Goal: Find specific fact: Find specific page/section

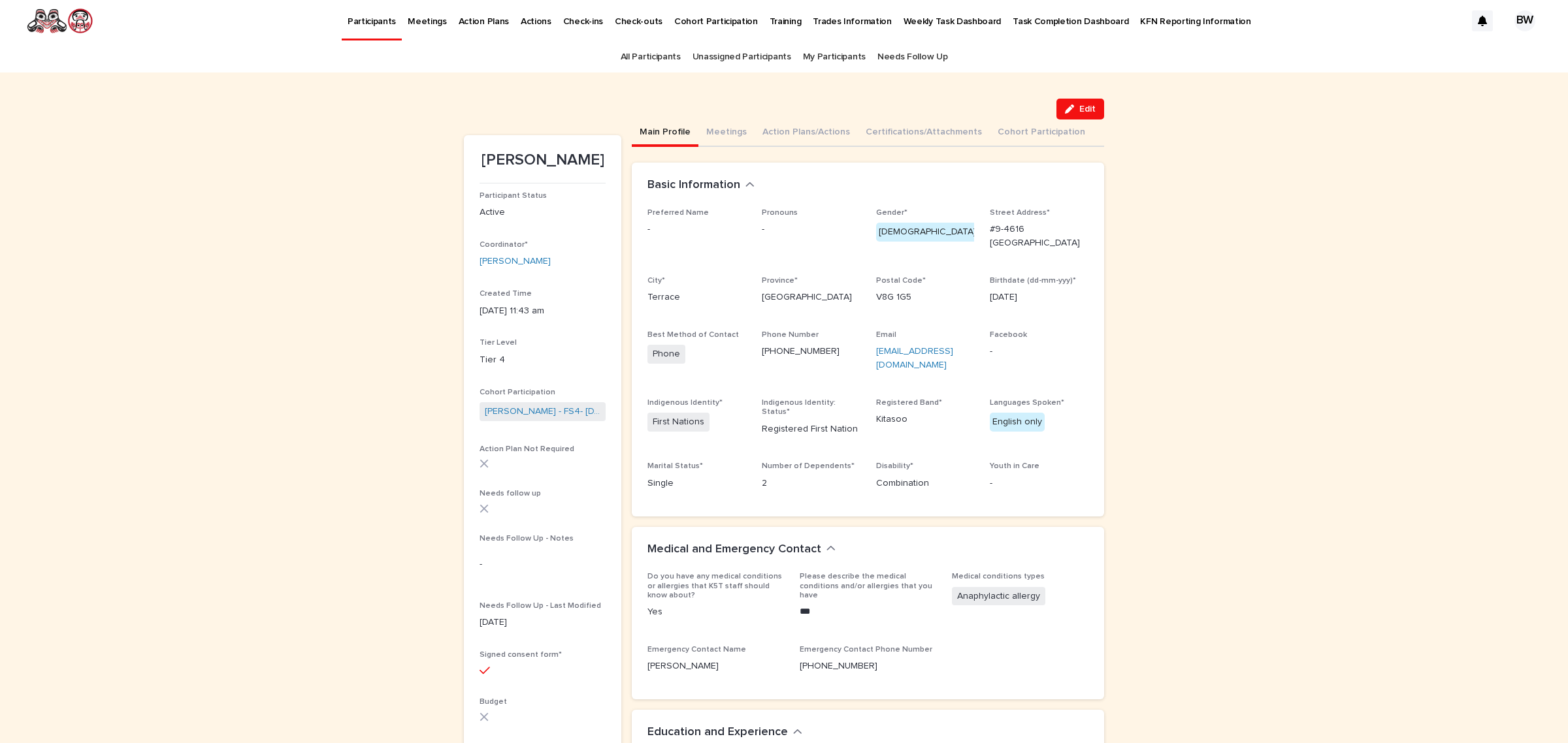
click at [640, 53] on link "All Participants" at bounding box center [650, 57] width 60 height 31
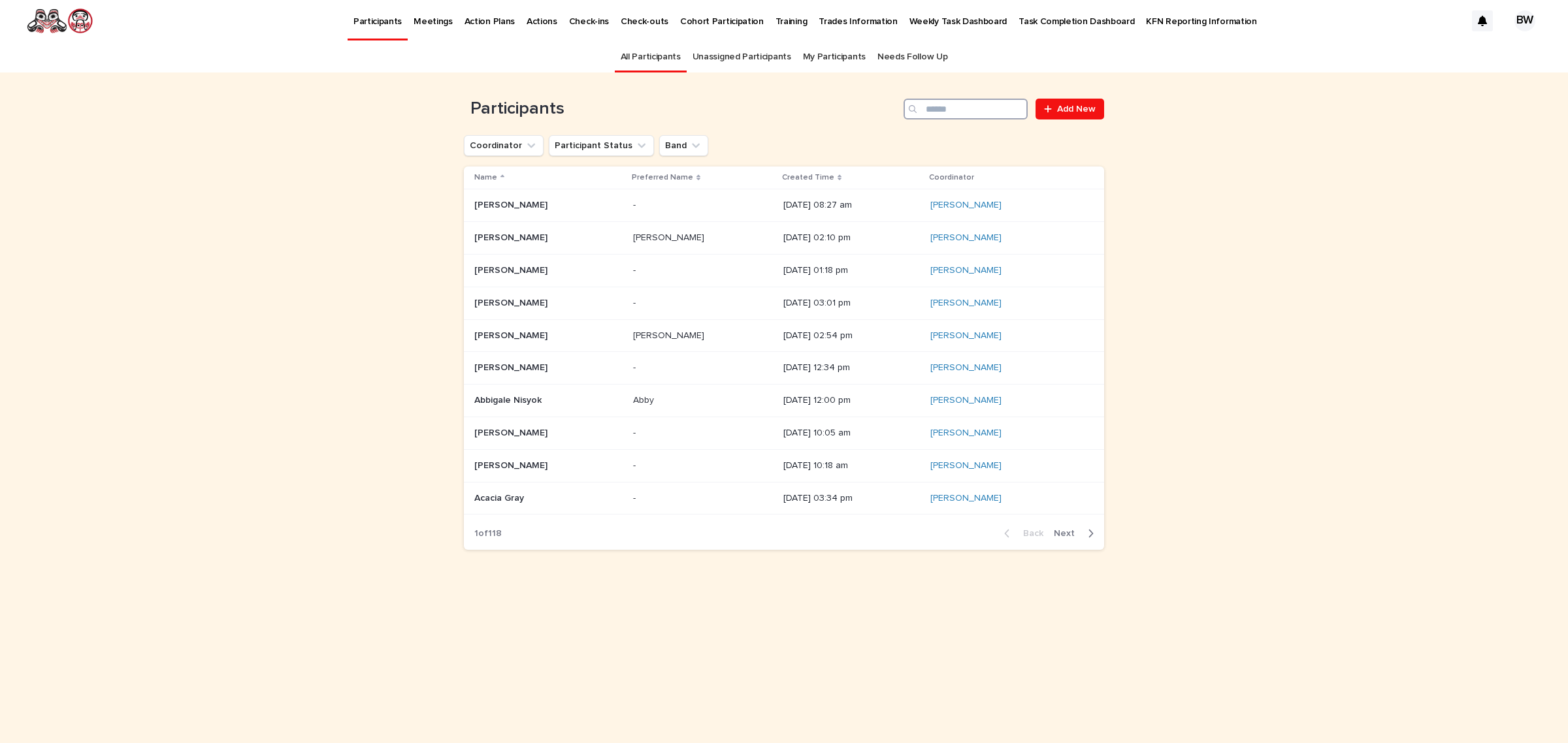
click at [991, 112] on input "Search" at bounding box center [965, 109] width 124 height 21
click at [1055, 112] on div at bounding box center [1050, 108] width 13 height 9
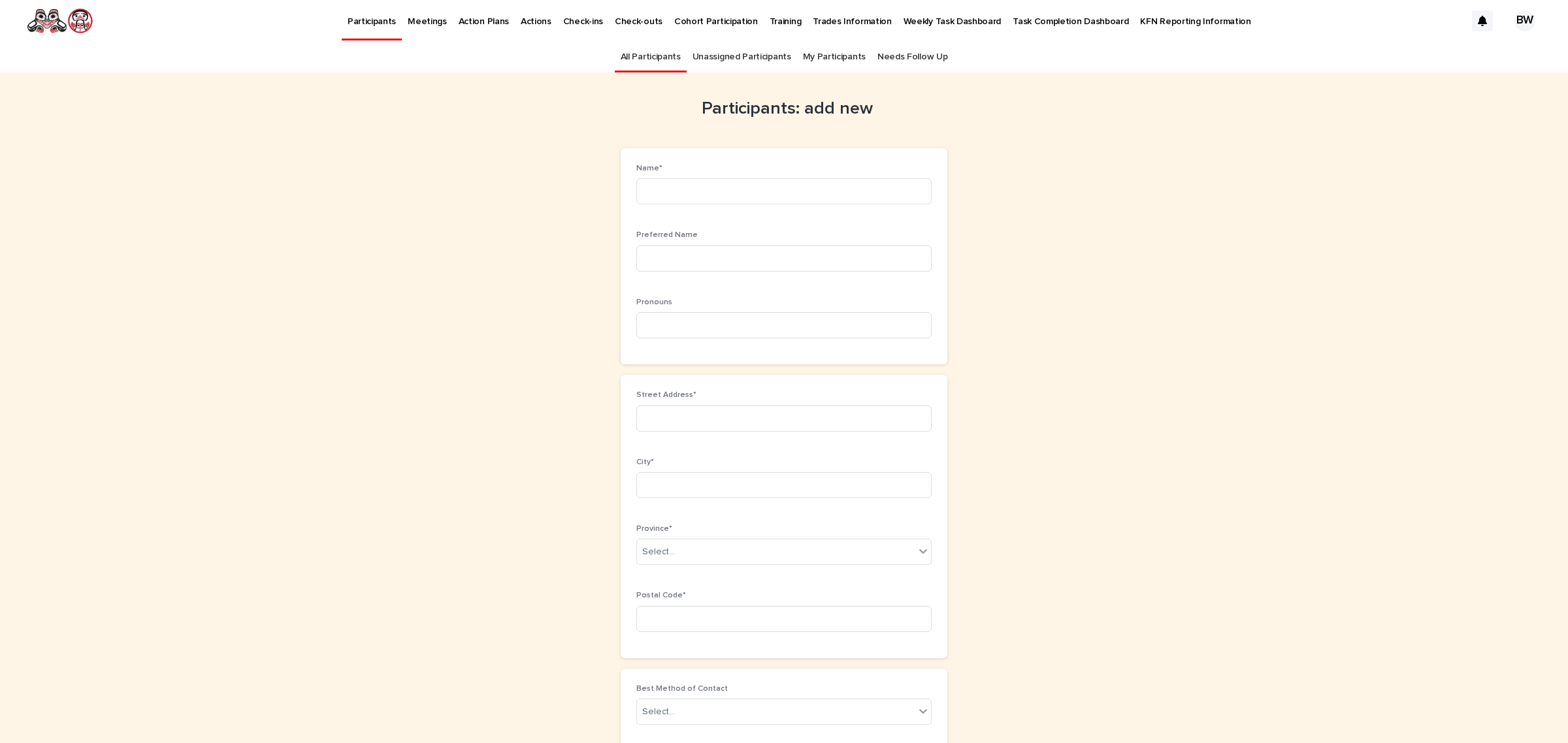
scroll to position [41, 0]
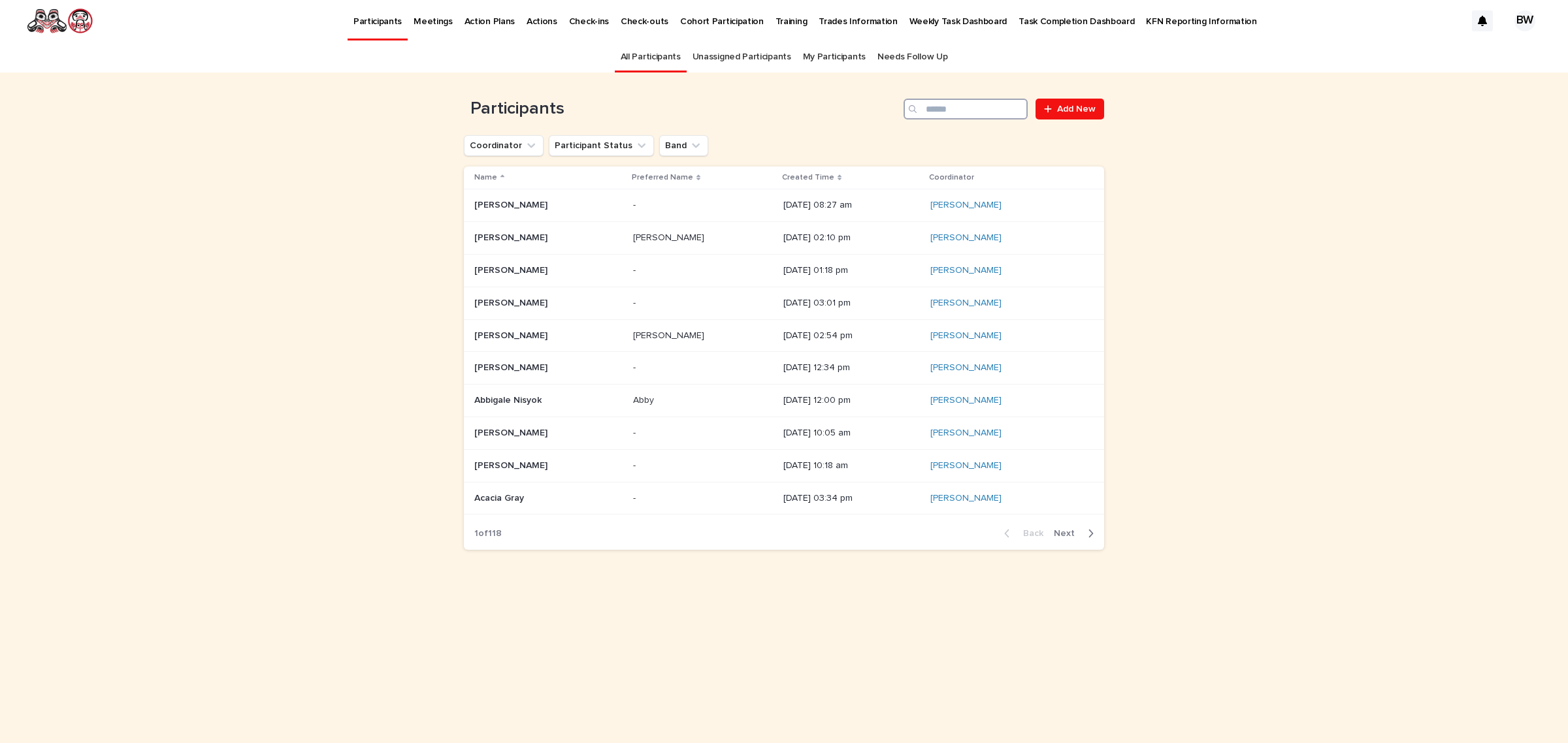
click at [975, 118] on input "Search" at bounding box center [965, 109] width 124 height 21
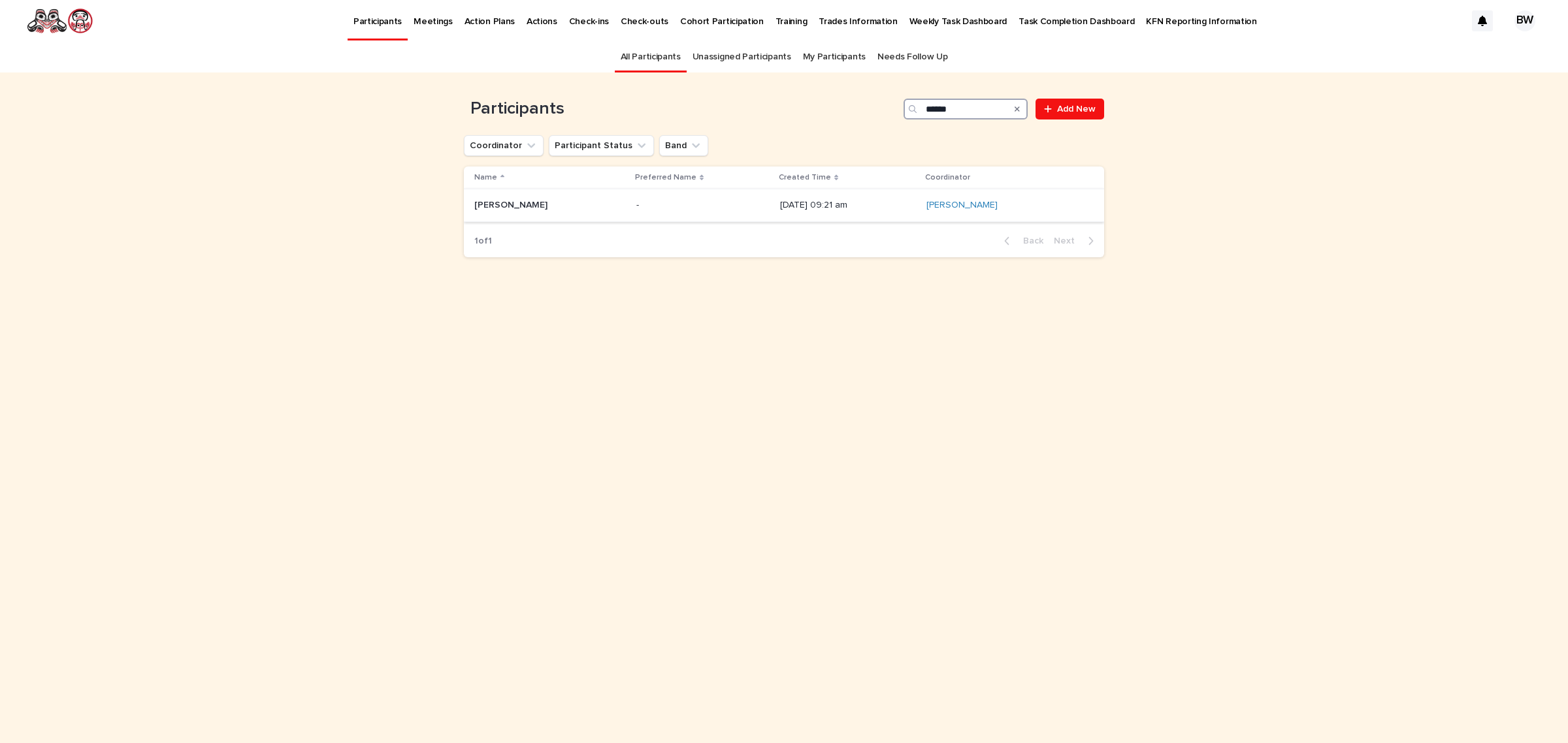
type input "******"
click at [480, 197] on p "Alicia Watts" at bounding box center [512, 204] width 76 height 14
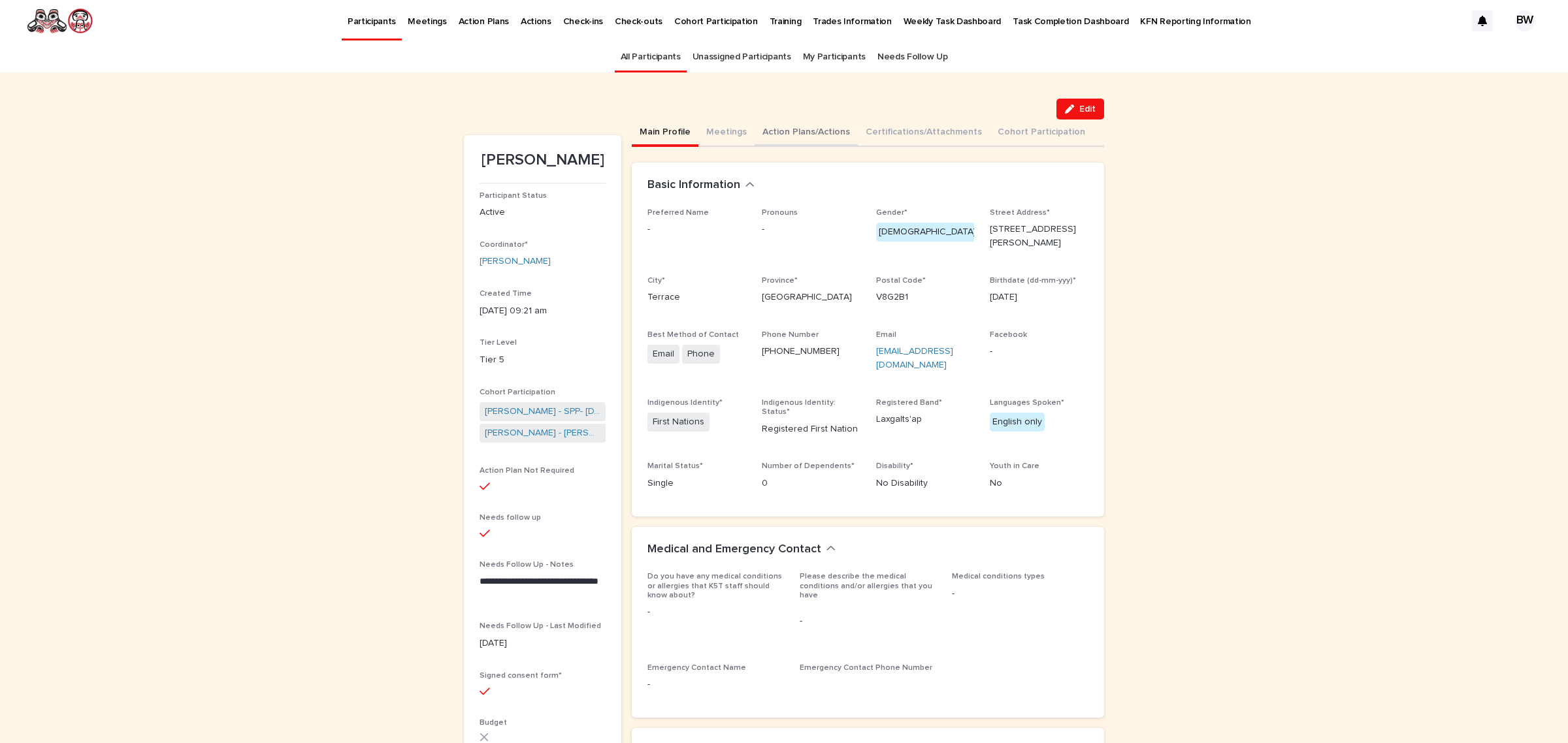
click at [791, 138] on button "Action Plans/Actions" at bounding box center [806, 133] width 103 height 27
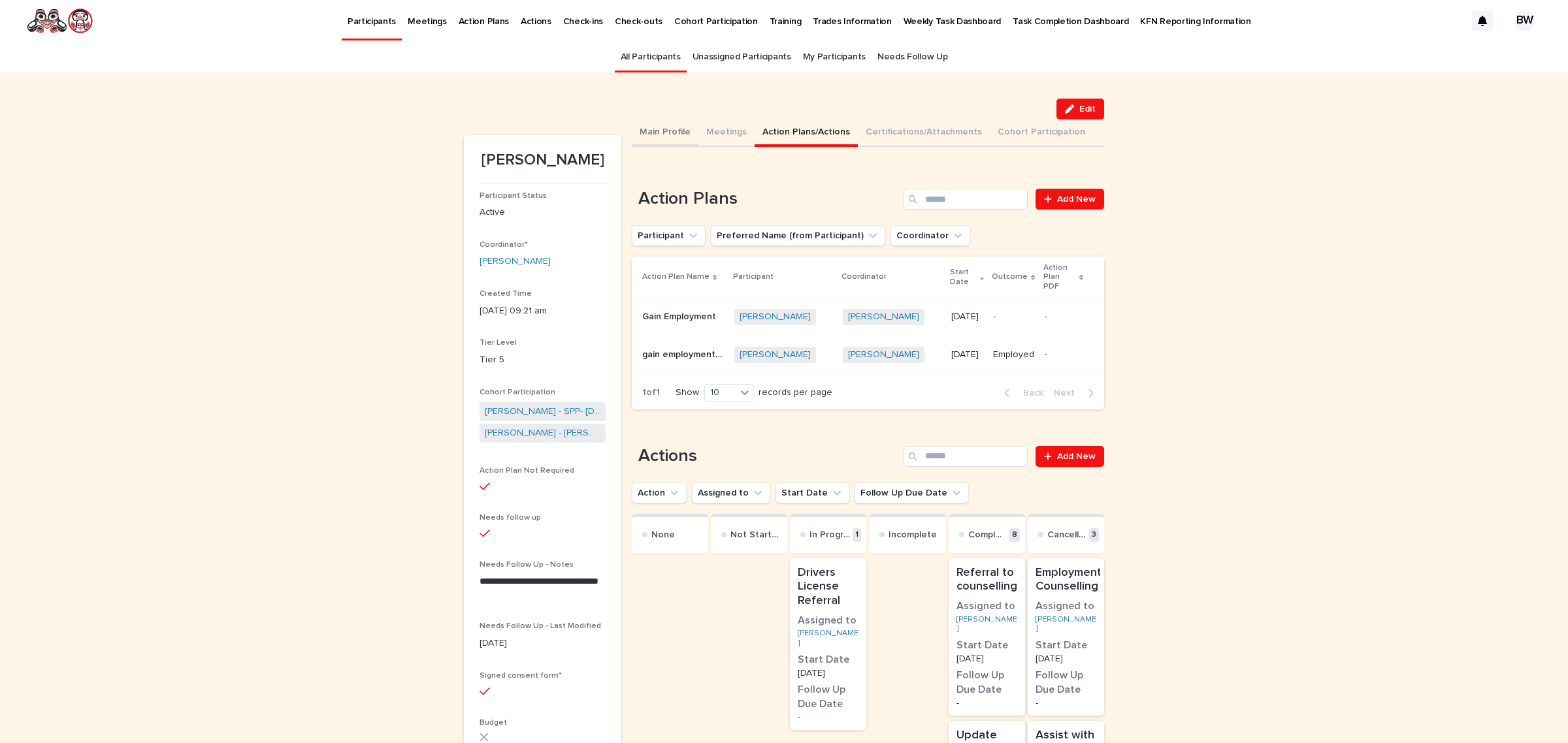
click at [665, 129] on button "Main Profile" at bounding box center [665, 133] width 67 height 27
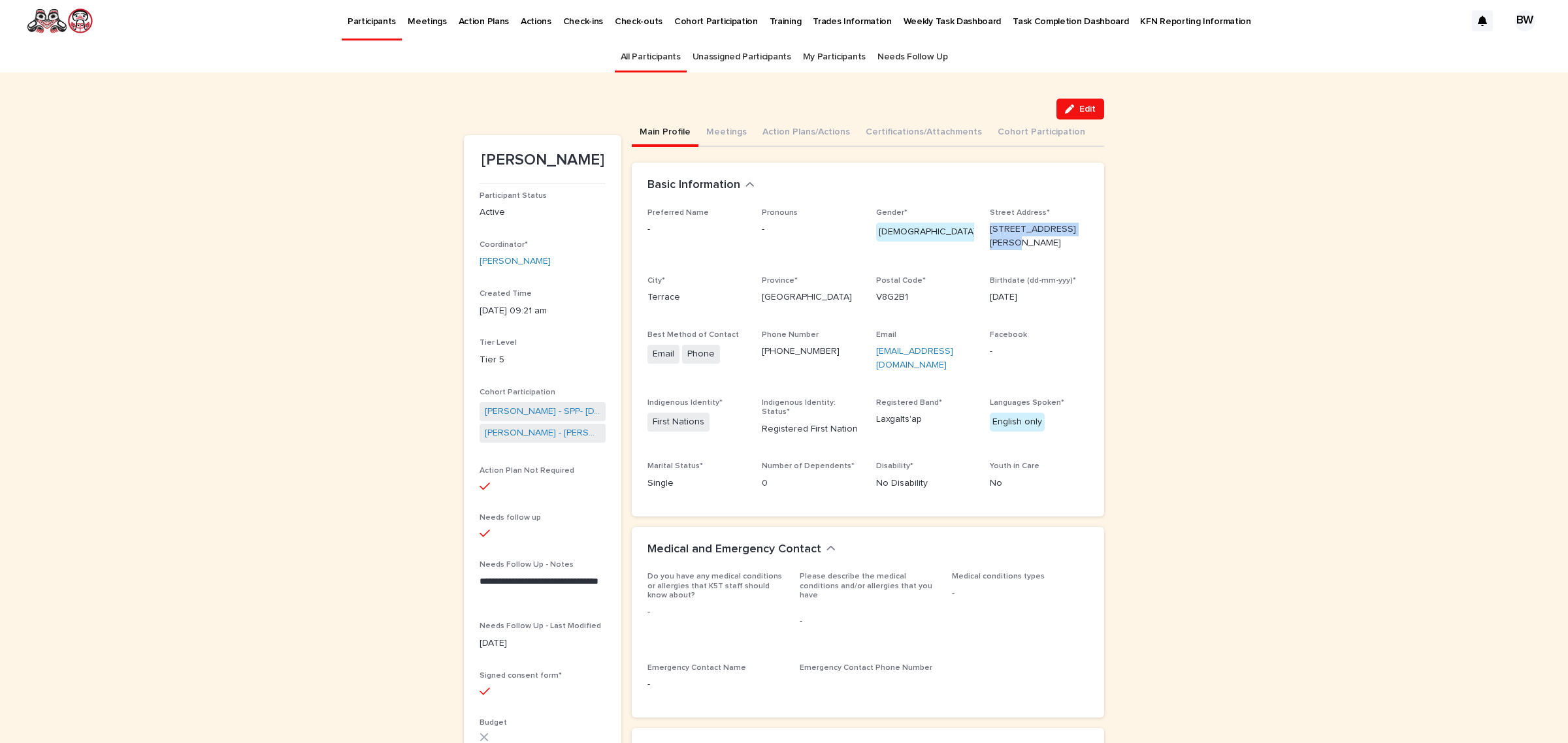
drag, startPoint x: 982, startPoint y: 230, endPoint x: 1076, endPoint y: 234, distance: 94.1
click at [1076, 234] on div "Preferred Name - Pronouns - Gender* Female Street Address* 12 - 4603 Scott Aven…" at bounding box center [868, 354] width 441 height 292
copy p "12 - 4603 Scott Avenue"
click at [830, 123] on button "Action Plans/Actions" at bounding box center [806, 133] width 103 height 27
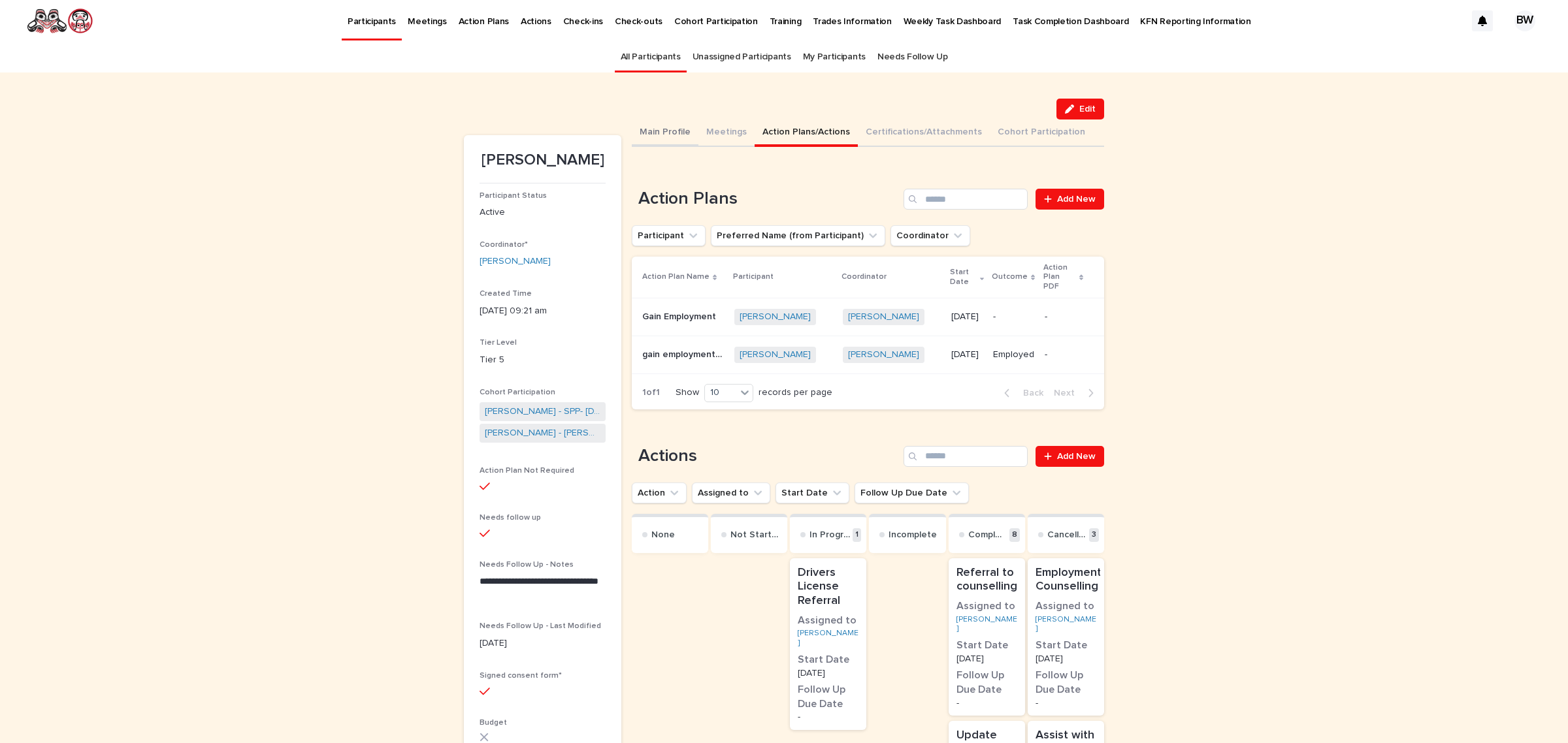
click at [673, 129] on button "Main Profile" at bounding box center [665, 133] width 67 height 27
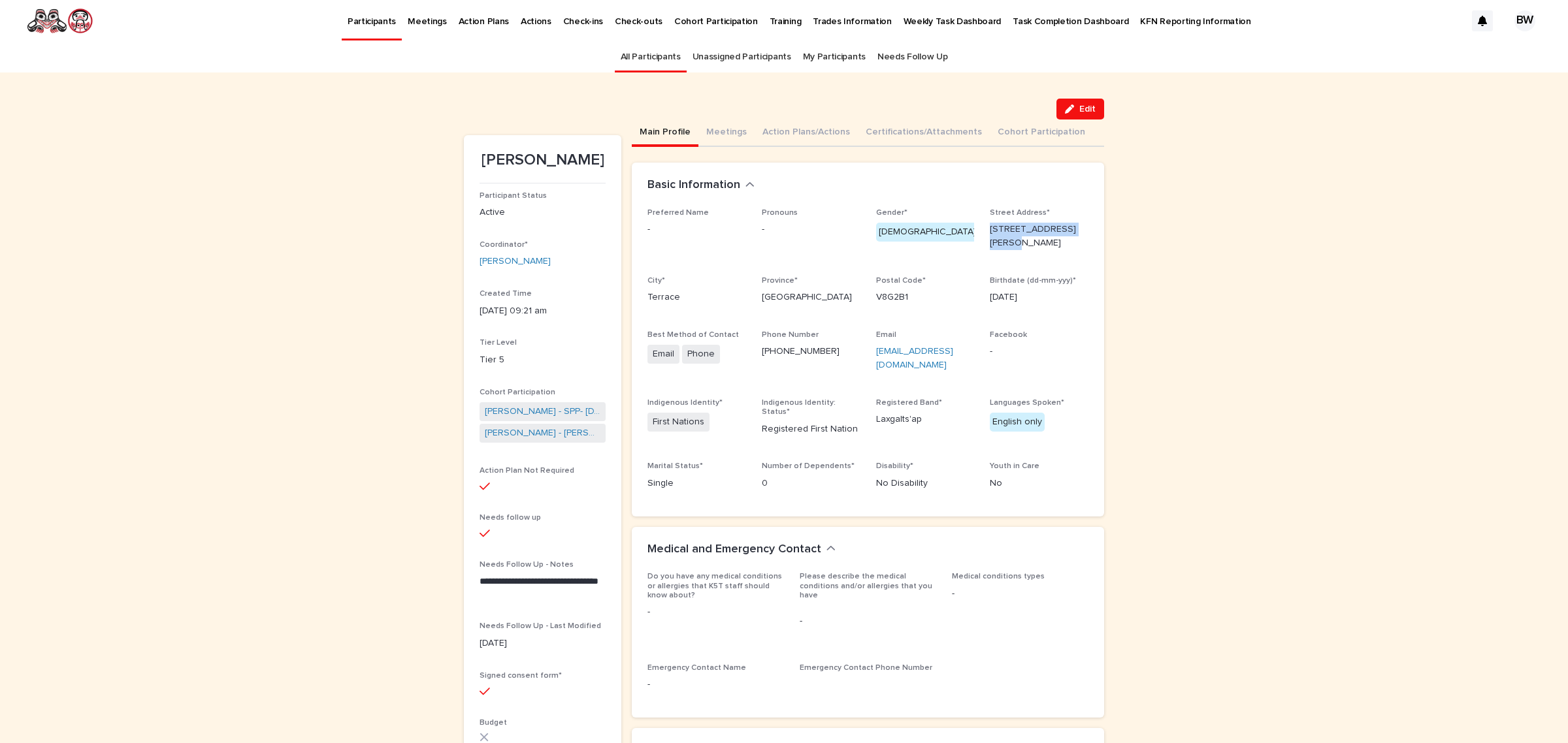
drag, startPoint x: 978, startPoint y: 232, endPoint x: 1076, endPoint y: 234, distance: 98.0
click at [1076, 234] on div "Preferred Name - Pronouns - Gender* Female Street Address* 12 - 4603 Scott Aven…" at bounding box center [868, 354] width 441 height 292
copy p "12 - 4603 Scott Avenue"
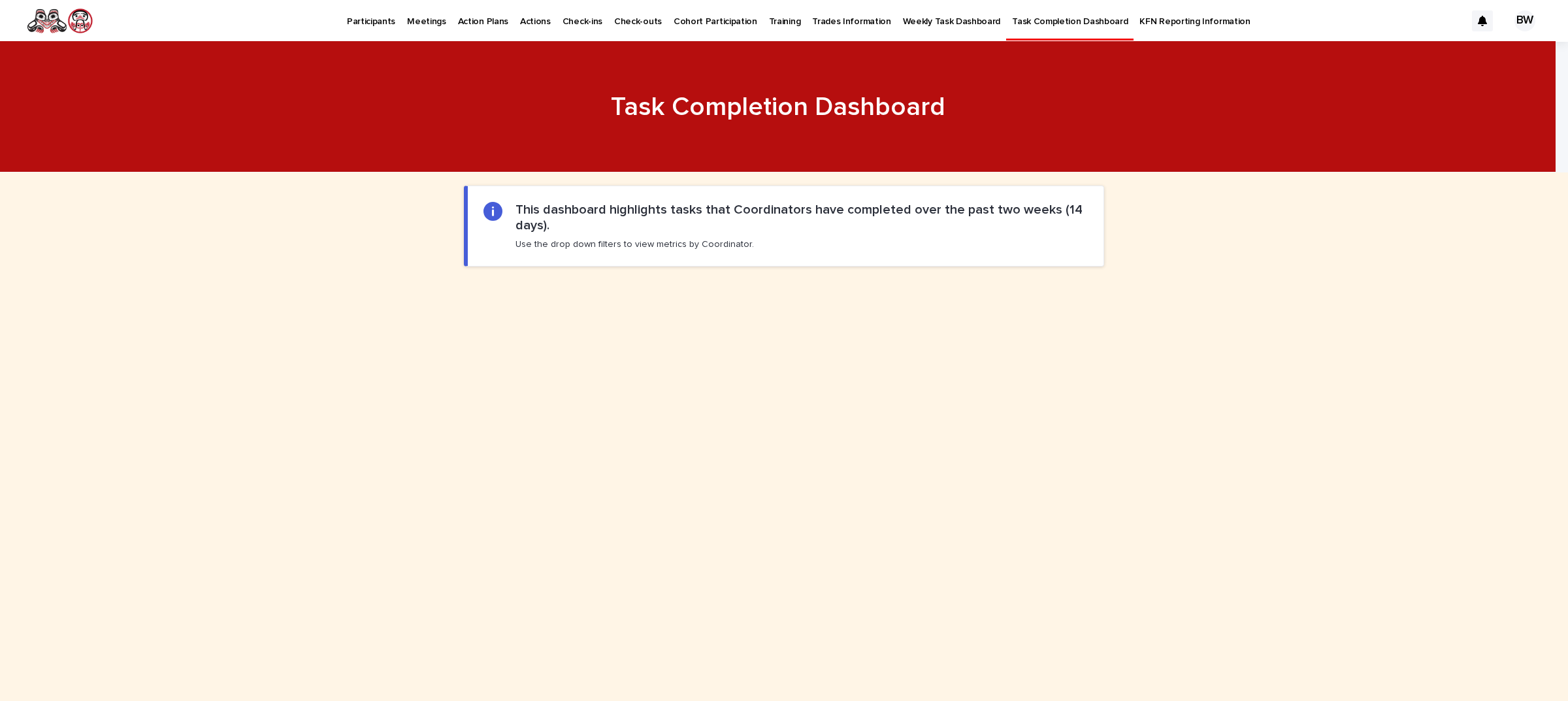
scroll to position [490, 0]
